Goal: Check status: Check status

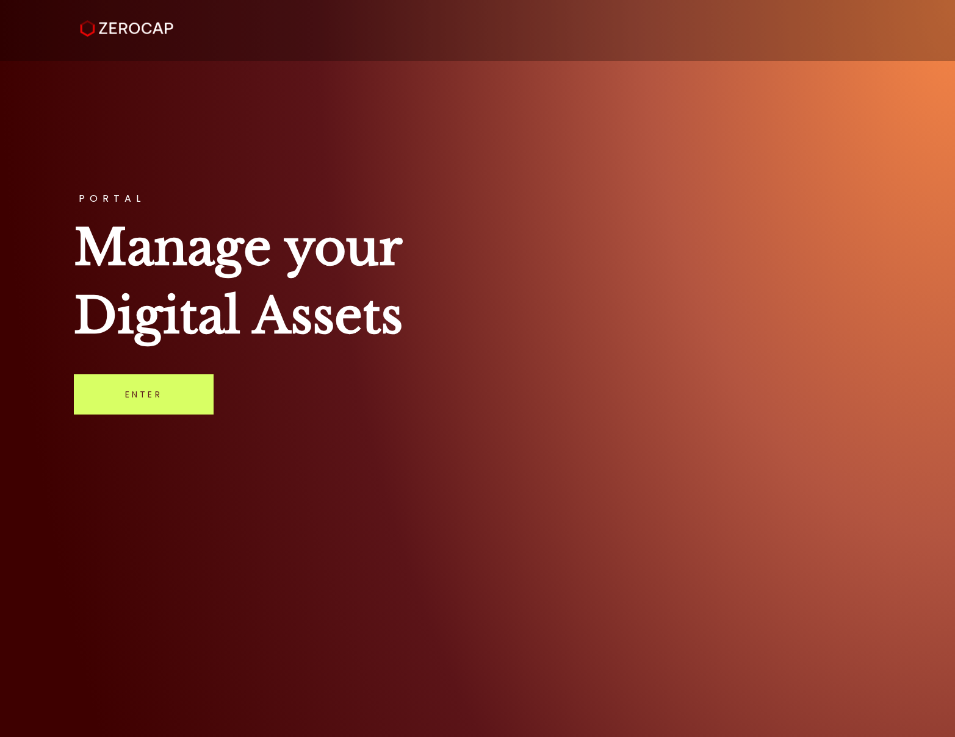
click at [202, 420] on div "PORTAL Manage your Digital Assets Enter" at bounding box center [477, 368] width 955 height 737
click at [170, 410] on link "Enter" at bounding box center [144, 394] width 140 height 40
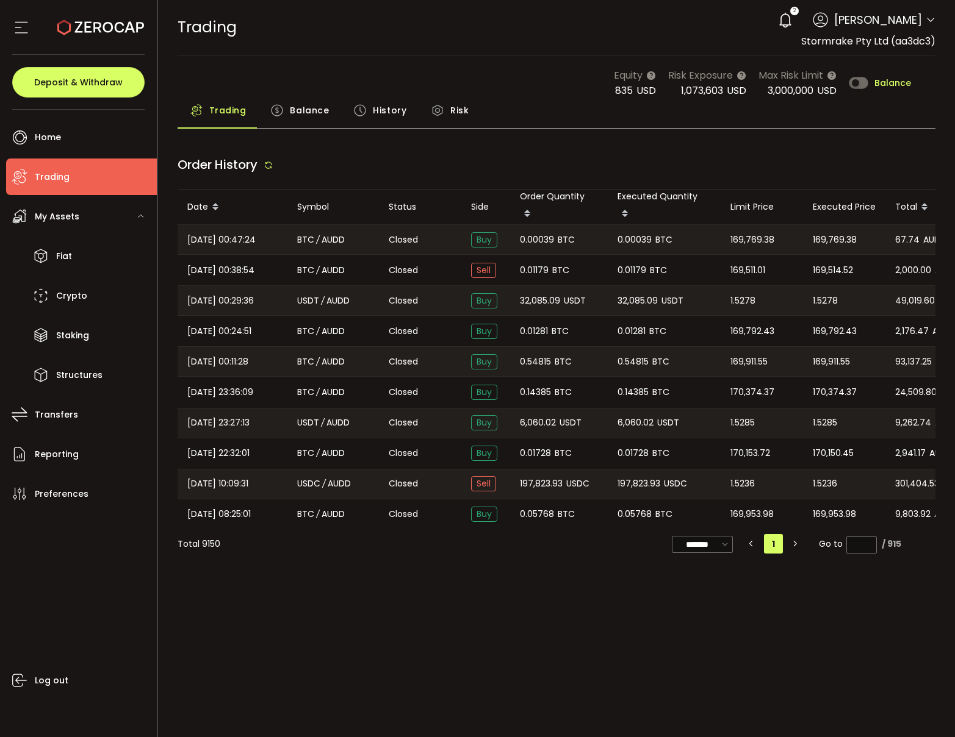
click at [312, 112] on span "Balance" at bounding box center [309, 110] width 39 height 24
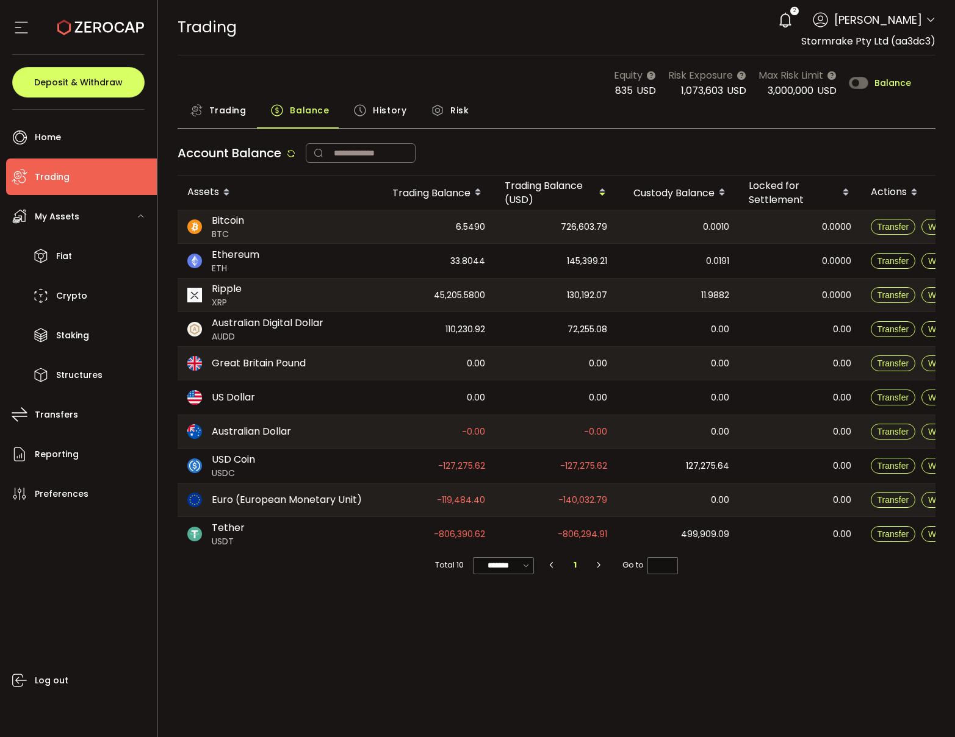
drag, startPoint x: 492, startPoint y: 503, endPoint x: 456, endPoint y: 501, distance: 36.6
click at [454, 501] on div "-119,484.40" at bounding box center [434, 500] width 122 height 33
click at [487, 501] on div "-119,484.40" at bounding box center [434, 500] width 122 height 33
drag, startPoint x: 491, startPoint y: 501, endPoint x: 464, endPoint y: 501, distance: 27.5
click at [458, 500] on div "-119,484.40" at bounding box center [434, 500] width 122 height 33
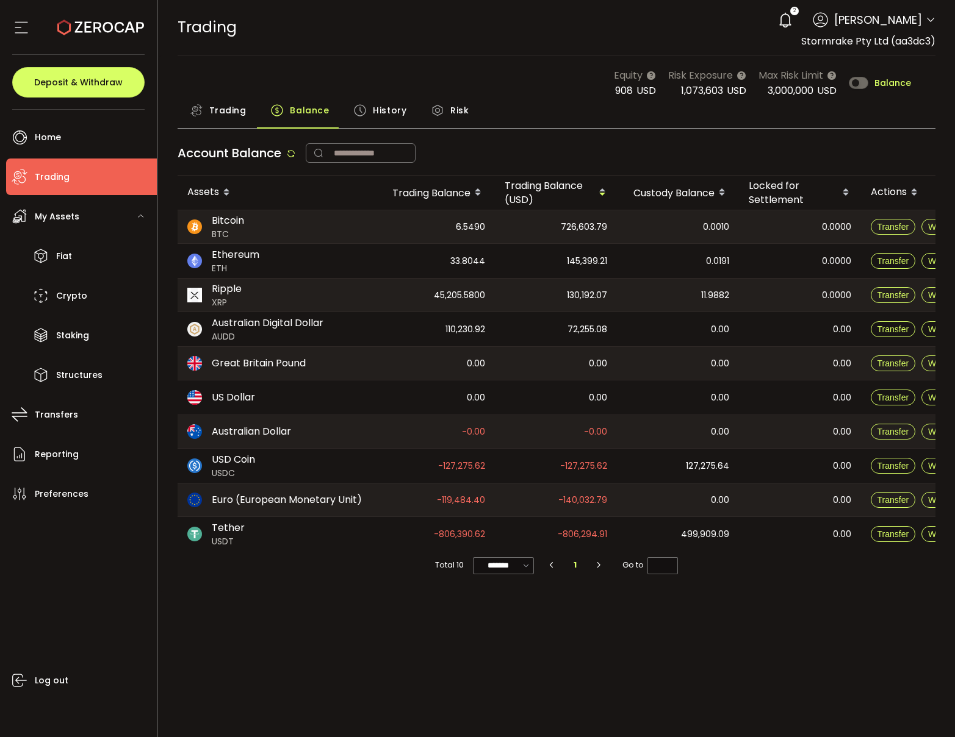
click at [486, 502] on div "-119,484.40" at bounding box center [434, 500] width 122 height 33
drag, startPoint x: 492, startPoint y: 501, endPoint x: 459, endPoint y: 501, distance: 32.9
click at [459, 501] on div "-119,484.40" at bounding box center [434, 500] width 122 height 33
click at [501, 501] on div "-140,032.79" at bounding box center [556, 500] width 122 height 33
drag, startPoint x: 511, startPoint y: 498, endPoint x: 406, endPoint y: 495, distance: 104.9
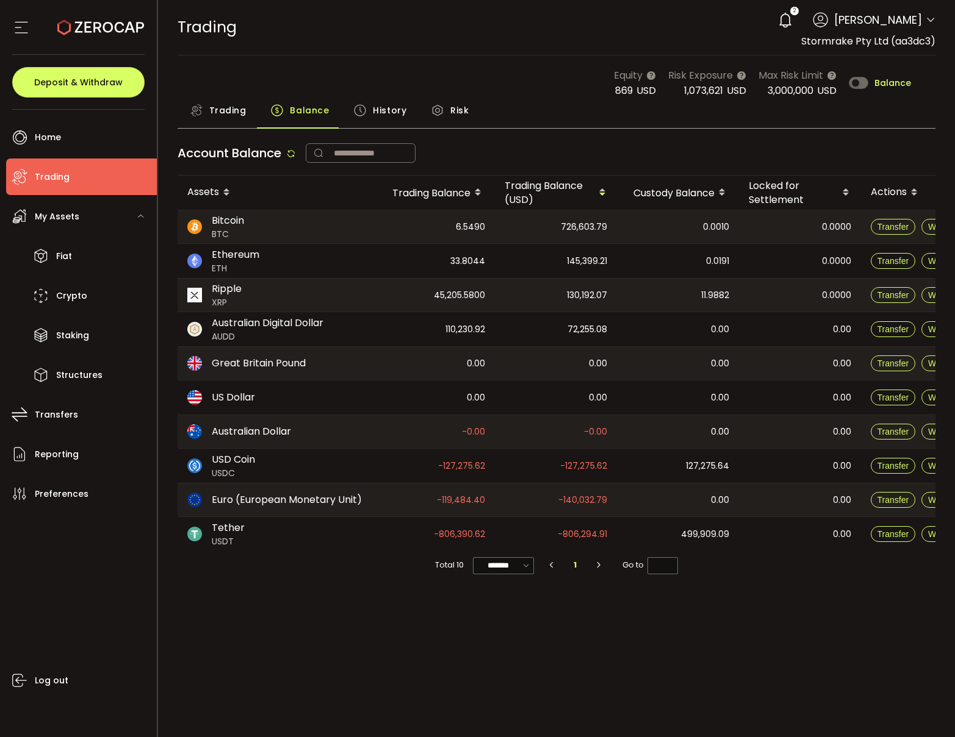
click at [406, 495] on tr "Euro (European Monetary Unit) -119,484.40 -140,032.79 0.00 0.00 Transfer Withdr…" at bounding box center [582, 500] width 811 height 34
drag, startPoint x: 548, startPoint y: 502, endPoint x: 416, endPoint y: 498, distance: 132.4
click at [418, 499] on tr "Euro (European Monetary Unit) -119,484.40 -140,032.79 0.00 0.00 Transfer Withdr…" at bounding box center [582, 500] width 811 height 34
drag, startPoint x: 516, startPoint y: 498, endPoint x: 423, endPoint y: 501, distance: 93.4
click at [423, 501] on tr "Euro (European Monetary Unit) -119,484.40 -140,032.79 0.00 0.00 Transfer Withdr…" at bounding box center [582, 500] width 811 height 34
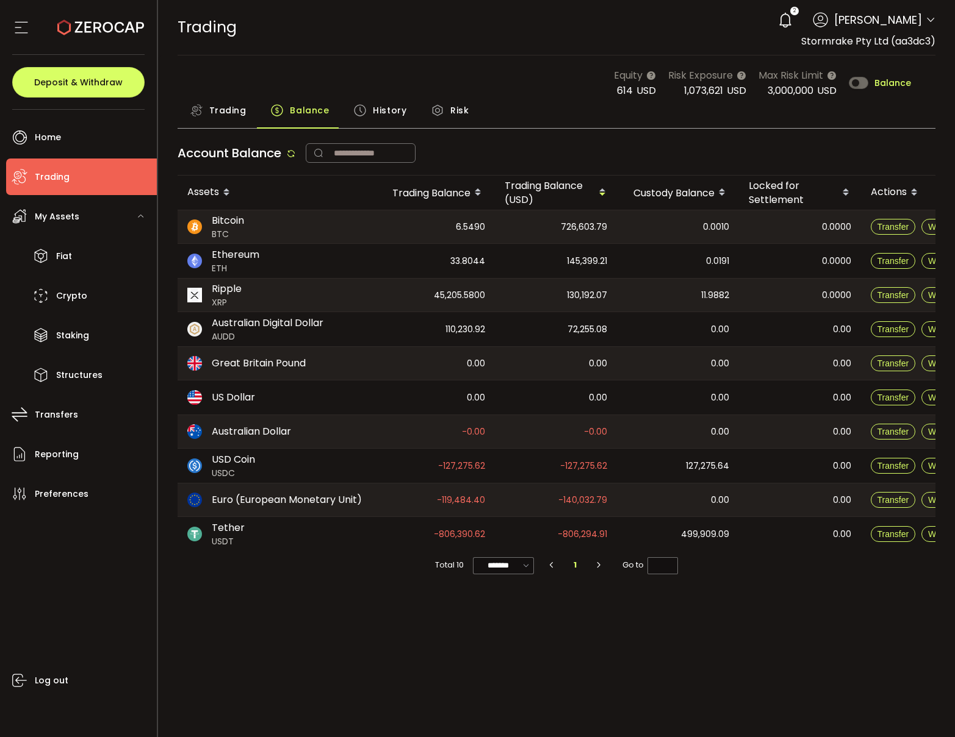
drag, startPoint x: 512, startPoint y: 497, endPoint x: 420, endPoint y: 493, distance: 92.2
click at [420, 493] on tr "Euro (European Monetary Unit) -119,484.40 -140,032.79 0.00 0.00 Transfer Withdr…" at bounding box center [582, 500] width 811 height 34
